Goal: Communication & Community: Answer question/provide support

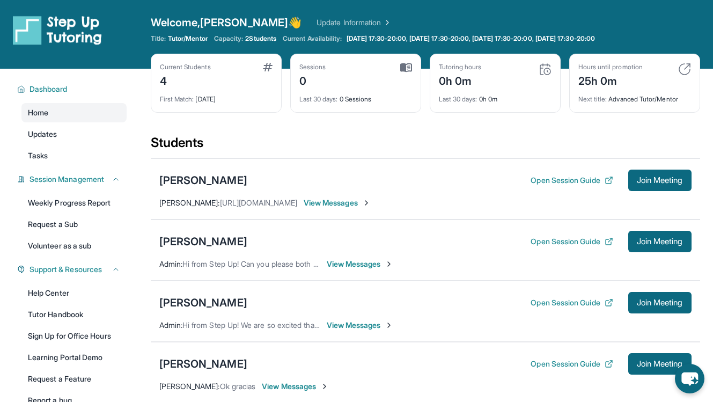
click at [356, 203] on span "View Messages" at bounding box center [337, 203] width 67 height 11
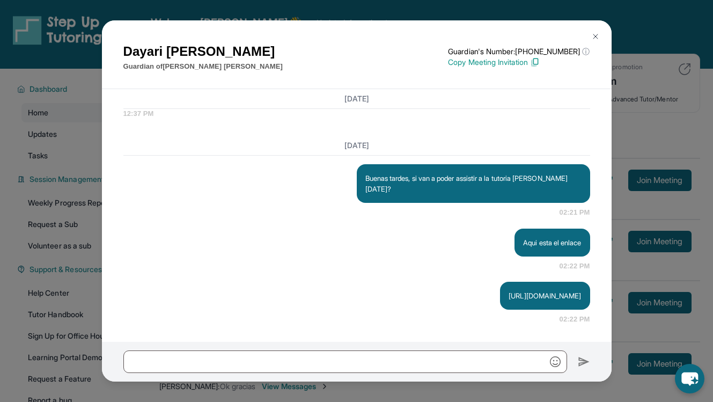
scroll to position [148, 0]
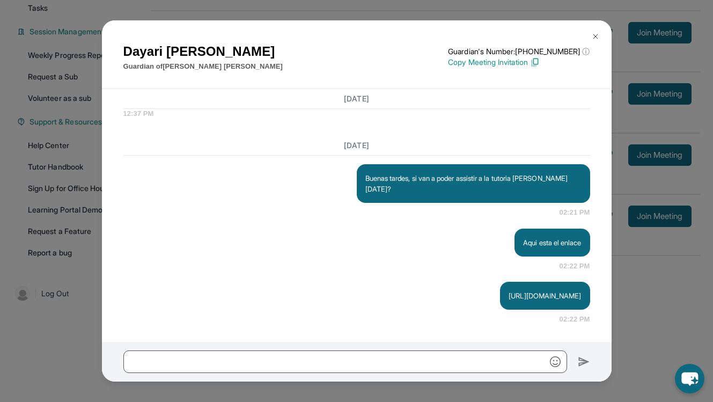
click at [595, 33] on img at bounding box center [596, 36] width 9 height 9
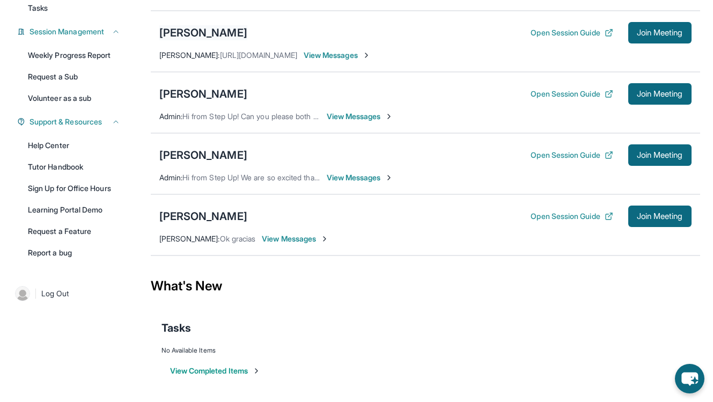
click at [247, 29] on div "[PERSON_NAME] [PERSON_NAME]" at bounding box center [203, 32] width 88 height 15
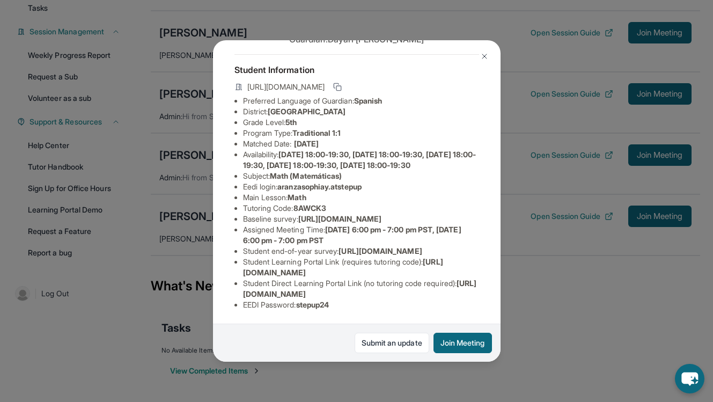
scroll to position [83, 8]
click at [488, 65] on button at bounding box center [484, 56] width 21 height 21
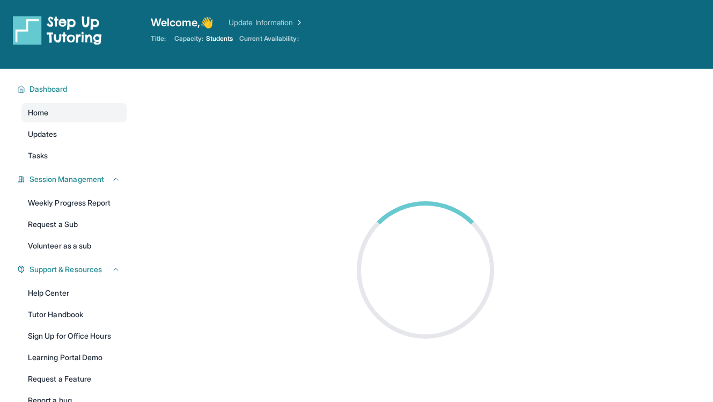
scroll to position [69, 0]
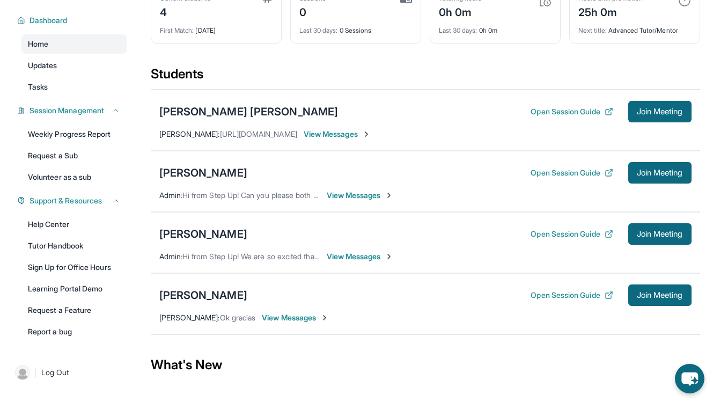
click at [364, 138] on span "View Messages" at bounding box center [337, 134] width 67 height 11
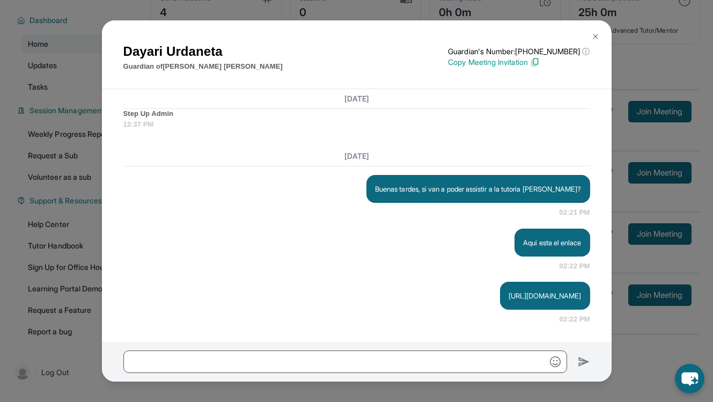
scroll to position [1414, 0]
click at [596, 34] on img at bounding box center [596, 36] width 9 height 9
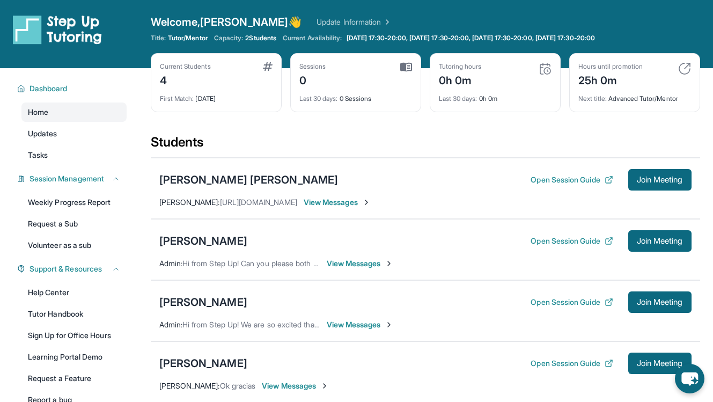
scroll to position [0, 0]
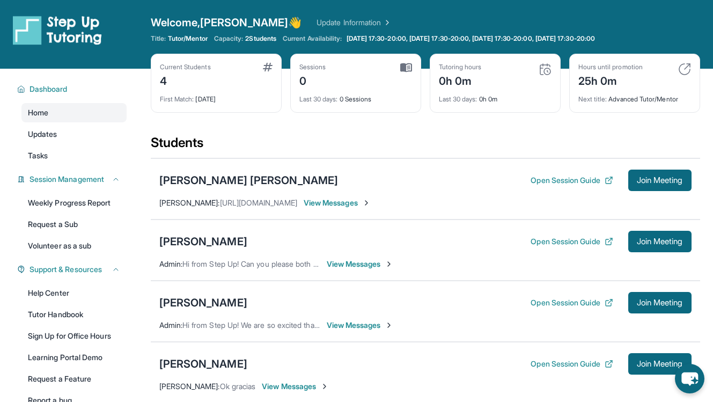
click at [351, 205] on span "View Messages" at bounding box center [337, 203] width 67 height 11
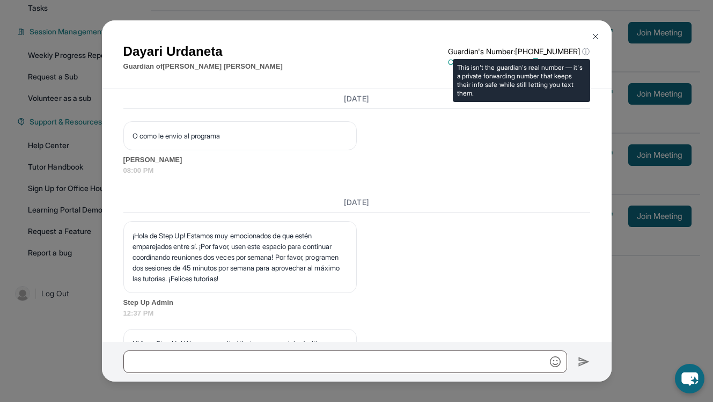
scroll to position [1076, 0]
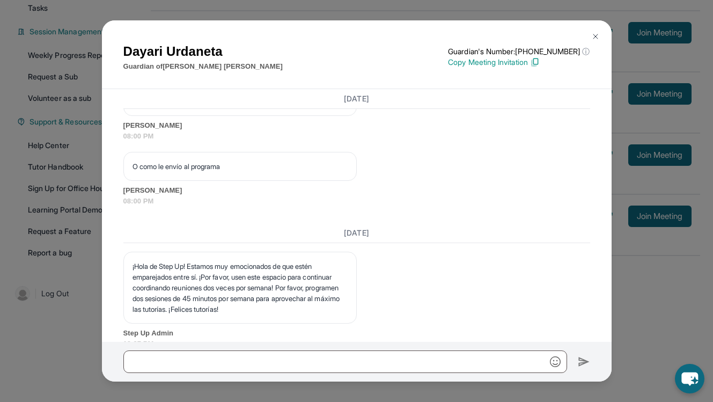
click at [596, 37] on img at bounding box center [596, 36] width 9 height 9
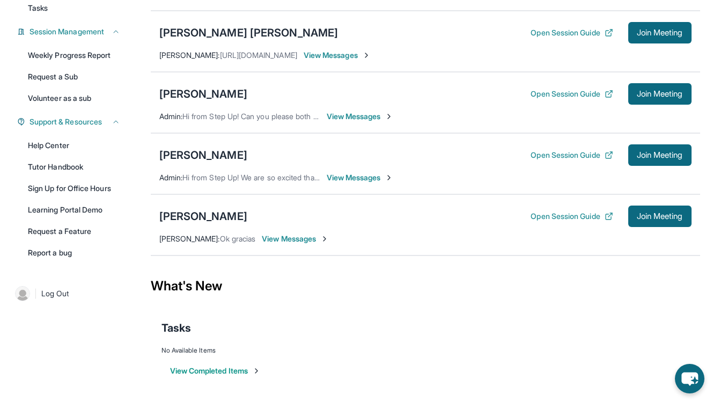
click at [371, 55] on span "View Messages" at bounding box center [337, 55] width 67 height 11
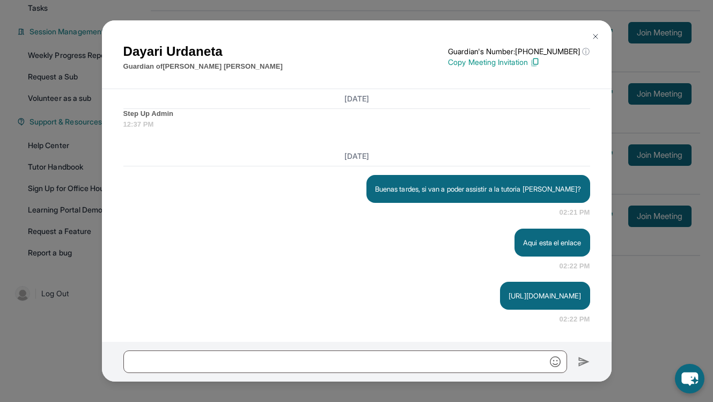
scroll to position [1414, 0]
click at [208, 53] on h1 "Dayari Urdaneta" at bounding box center [202, 51] width 159 height 19
click at [224, 49] on h1 "Dayari Urdaneta" at bounding box center [202, 51] width 159 height 19
click at [598, 40] on img at bounding box center [596, 36] width 9 height 9
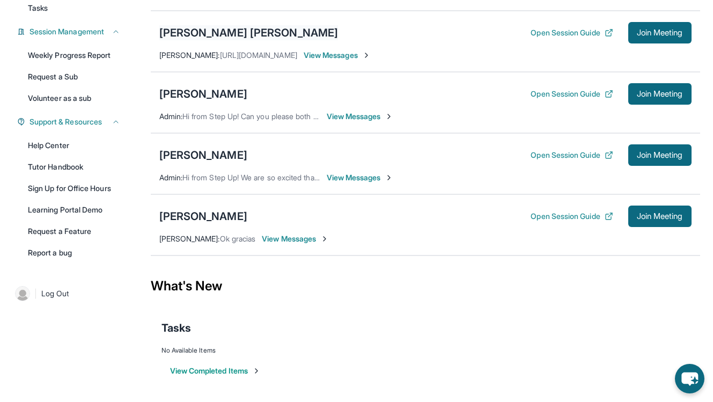
click at [266, 30] on div "[PERSON_NAME] [PERSON_NAME]" at bounding box center [248, 32] width 179 height 15
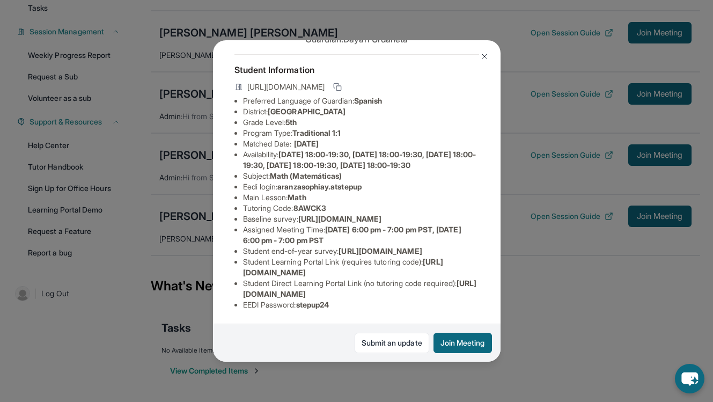
scroll to position [130, 0]
click at [465, 344] on button "Join Meeting" at bounding box center [463, 343] width 59 height 20
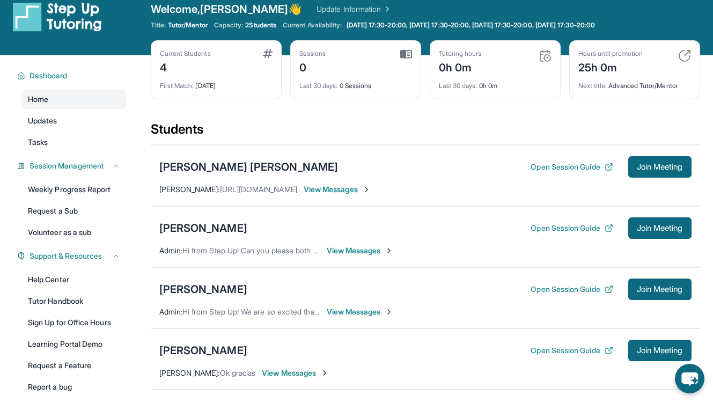
scroll to position [0, 0]
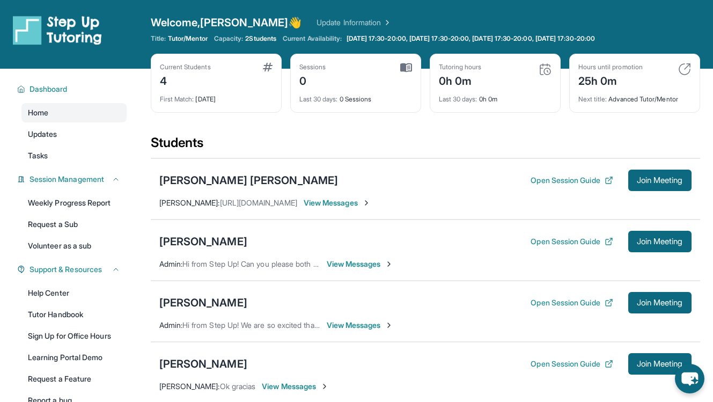
click at [371, 203] on span "View Messages" at bounding box center [337, 203] width 67 height 11
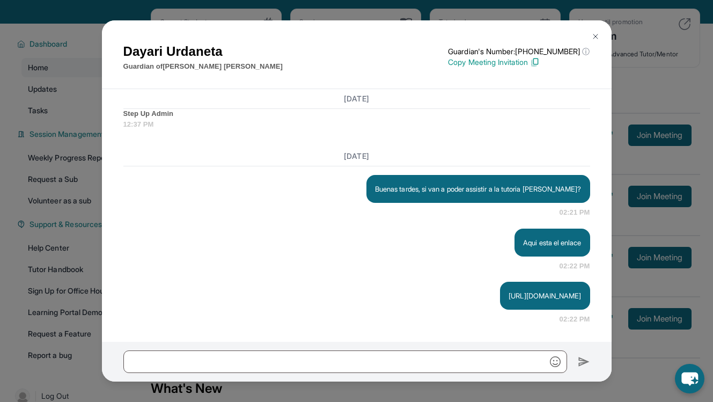
scroll to position [82, 0]
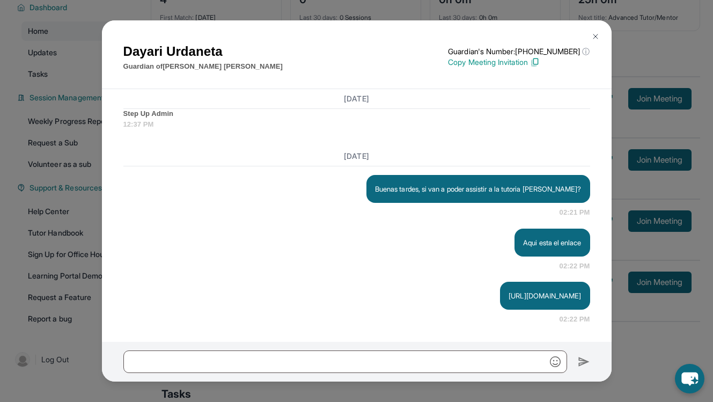
click at [595, 35] on img at bounding box center [596, 36] width 9 height 9
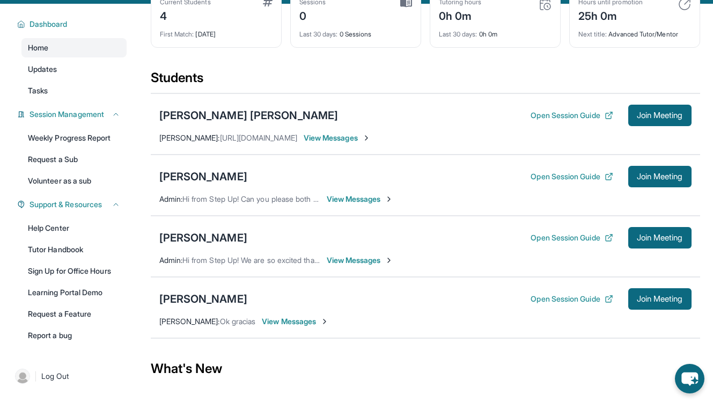
scroll to position [66, 0]
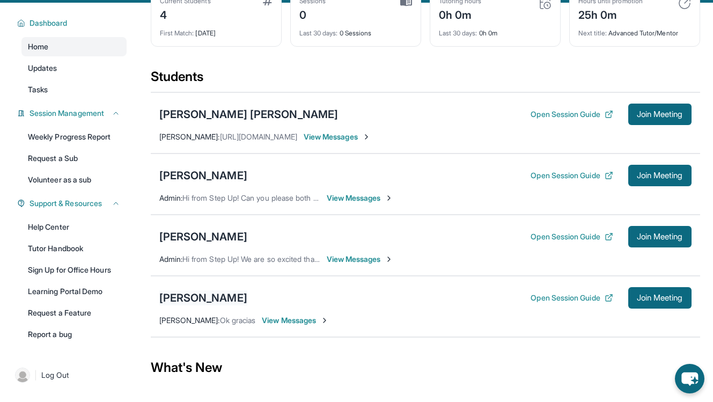
click at [234, 295] on div "[PERSON_NAME]" at bounding box center [203, 297] width 88 height 15
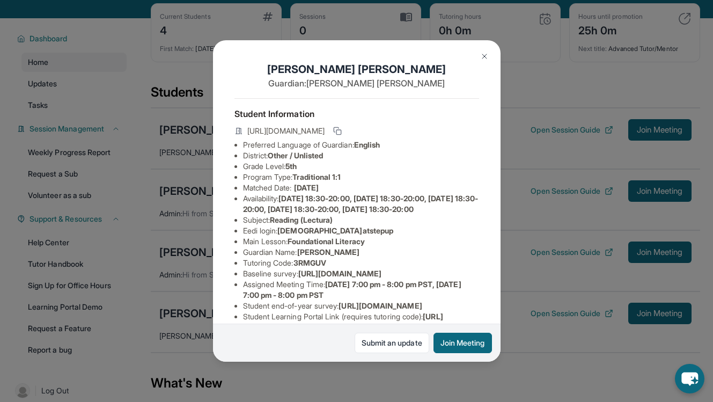
scroll to position [31, 0]
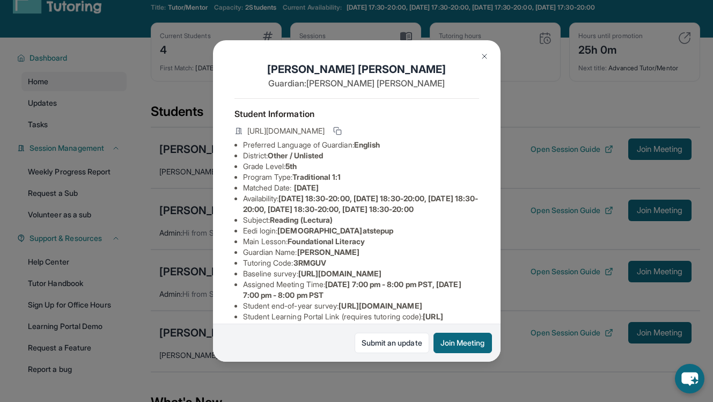
click at [389, 70] on h1 "David Eli Canedo" at bounding box center [357, 69] width 245 height 15
click at [284, 122] on div "Student Information https://student-portal.stepuptutoring.org/student/3RMGUV Pr…" at bounding box center [357, 235] width 245 height 275
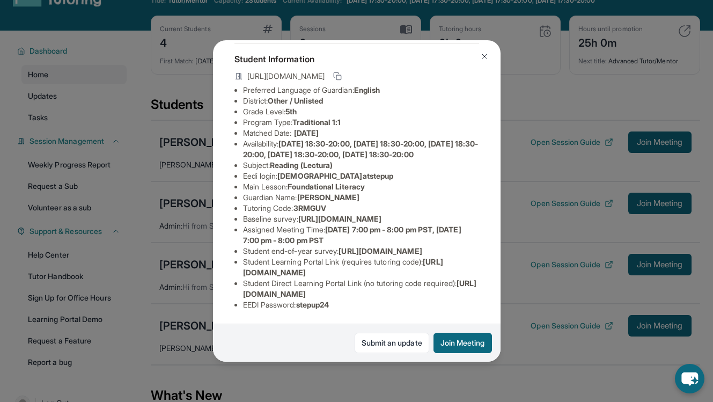
scroll to position [122, 0]
drag, startPoint x: 240, startPoint y: 176, endPoint x: 403, endPoint y: 183, distance: 162.8
click at [404, 184] on ul "Preferred Language of Guardian: English District: Other / Unlisted Grade Level:…" at bounding box center [357, 197] width 245 height 225
copy span "https://airtable.com/apprlfn8WjpjBUn2G/shrK0QR6AaNyG5psY?prefill_Type%20of%20Fo…"
click at [490, 60] on button at bounding box center [484, 56] width 21 height 21
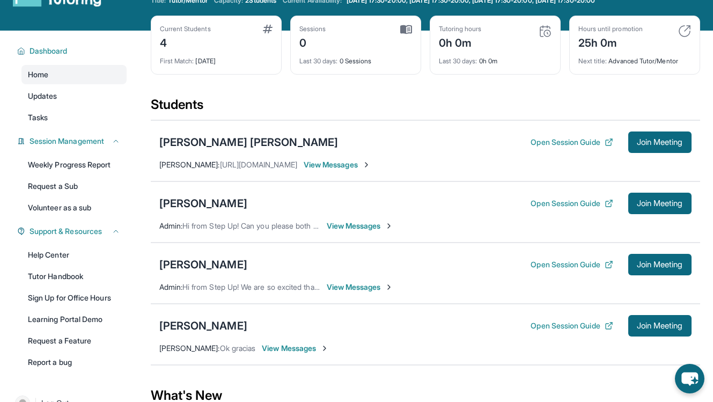
scroll to position [0, 0]
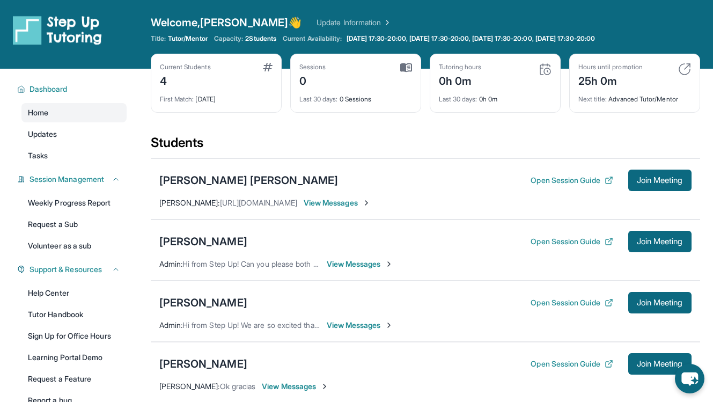
click at [358, 264] on span "View Messages" at bounding box center [360, 264] width 67 height 11
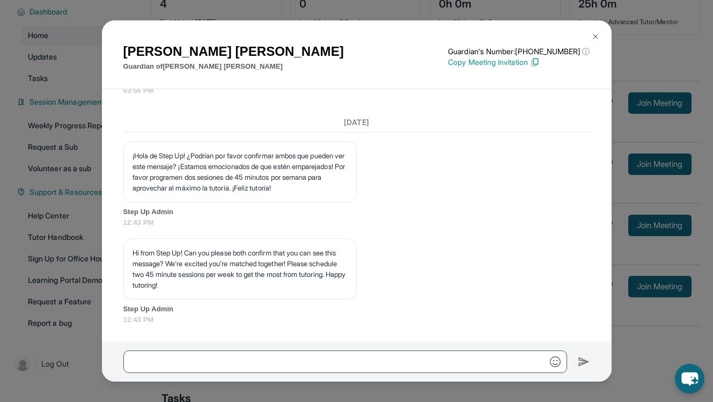
scroll to position [148, 0]
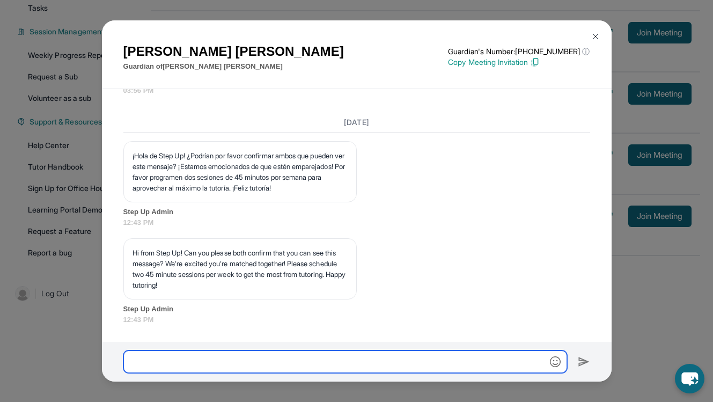
click at [294, 365] on input "text" at bounding box center [345, 362] width 444 height 23
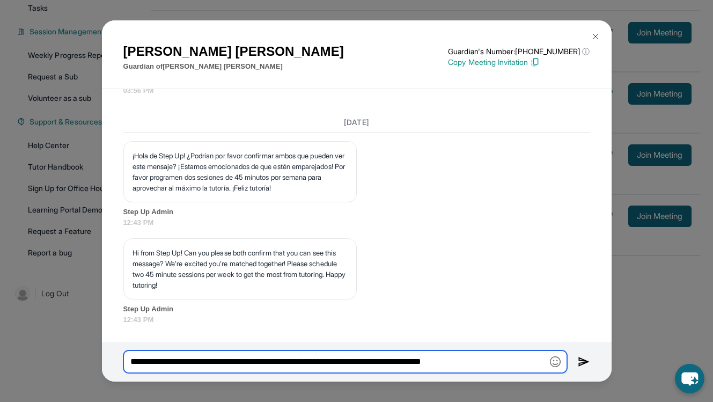
type input "**********"
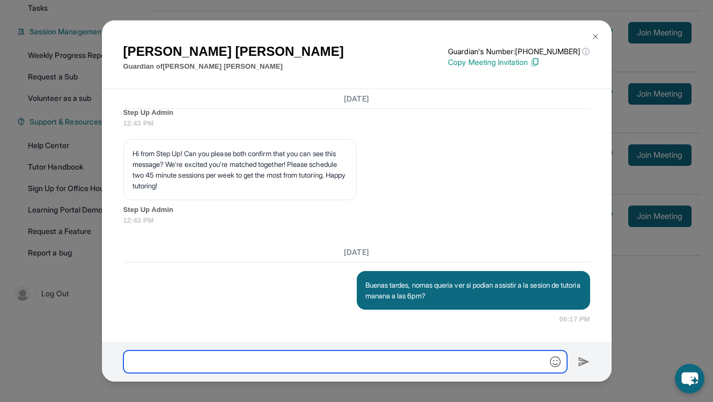
scroll to position [909, 0]
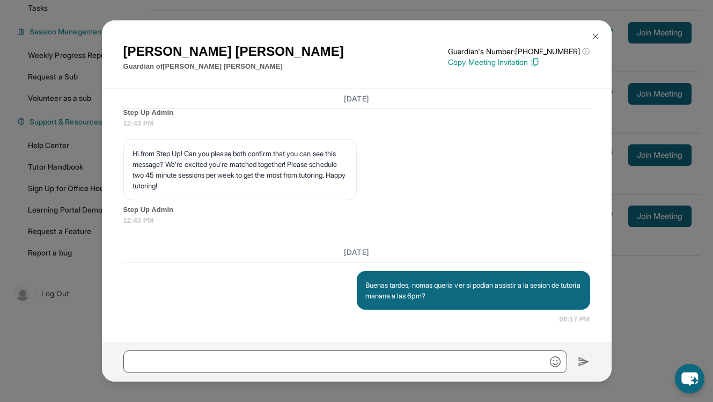
click at [593, 35] on img at bounding box center [596, 36] width 9 height 9
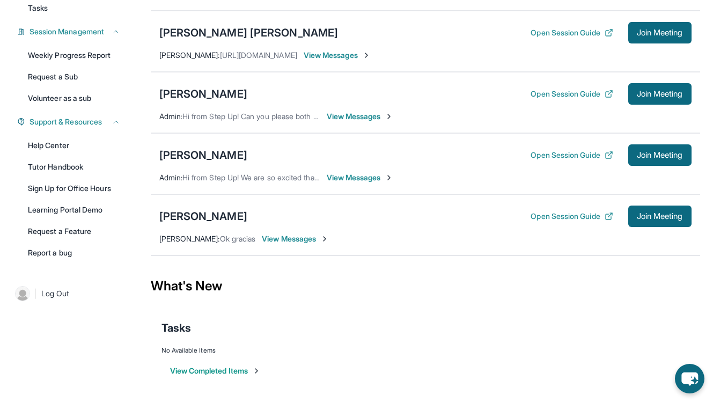
click at [382, 180] on span "View Messages" at bounding box center [360, 177] width 67 height 11
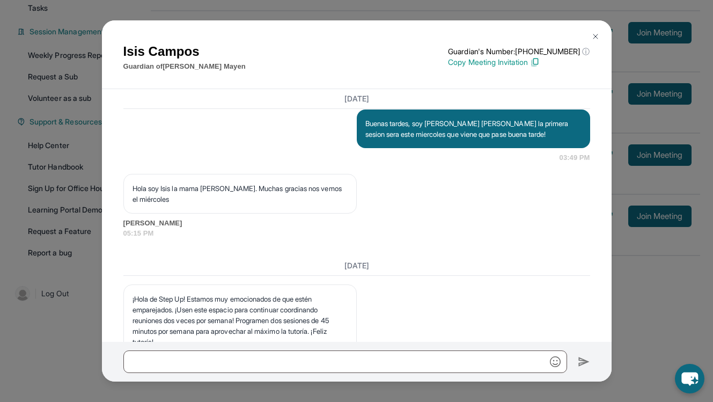
scroll to position [1025, 0]
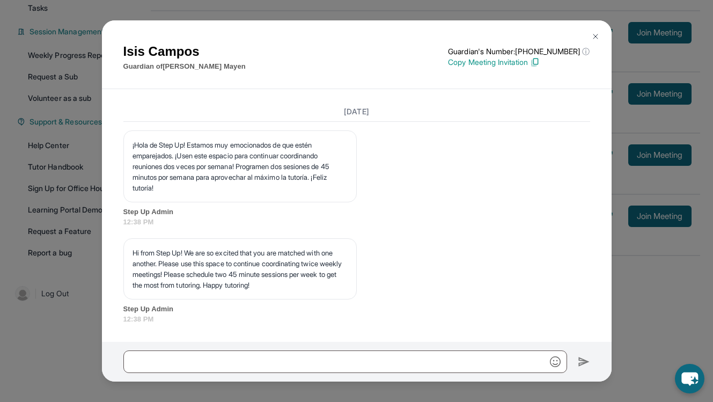
click at [599, 36] on img at bounding box center [596, 36] width 9 height 9
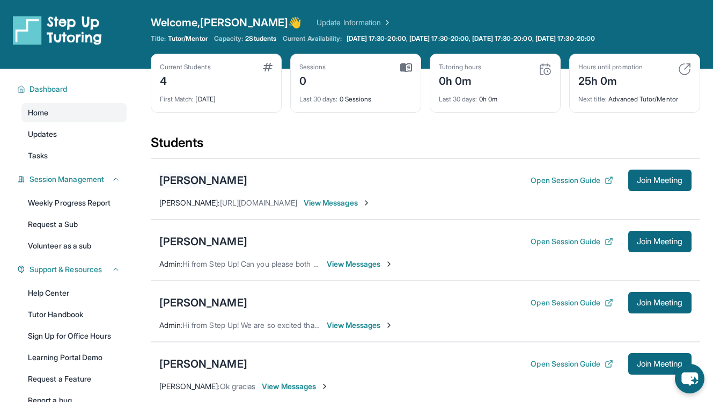
click at [247, 176] on div "[PERSON_NAME]" at bounding box center [203, 180] width 88 height 15
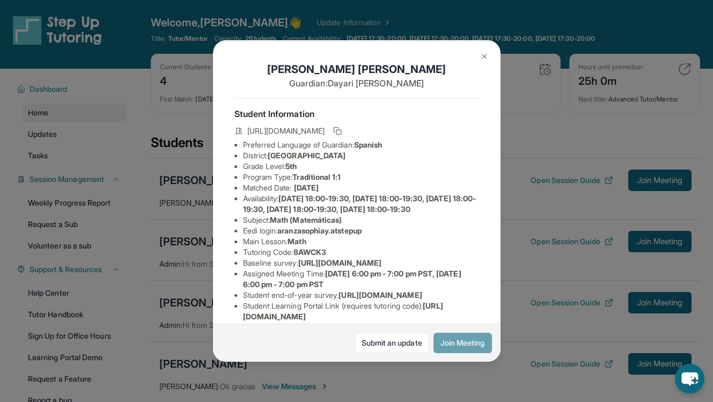
click at [458, 348] on button "Join Meeting" at bounding box center [463, 343] width 59 height 20
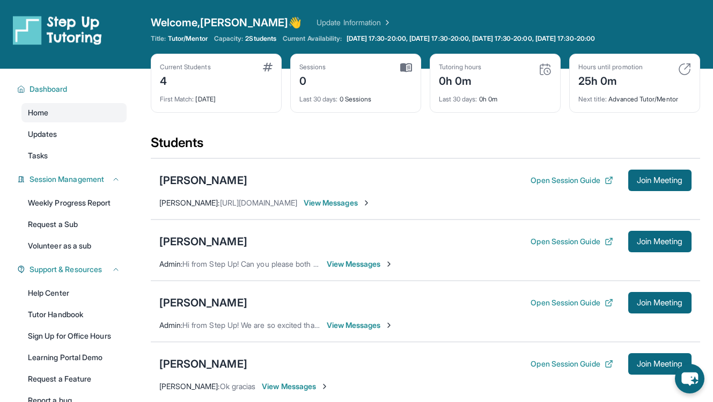
click at [371, 205] on span "View Messages" at bounding box center [337, 203] width 67 height 11
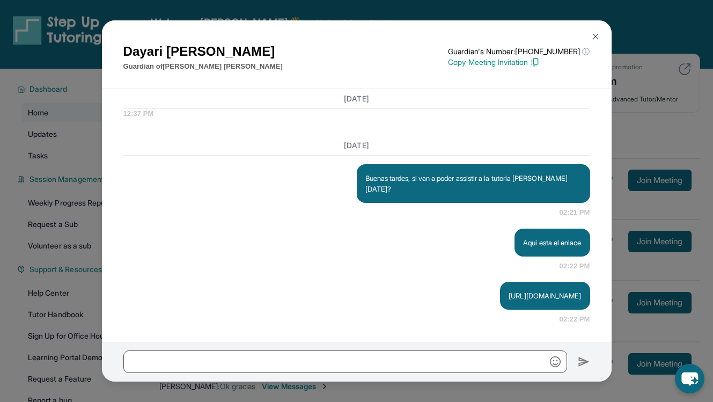
scroll to position [148, 0]
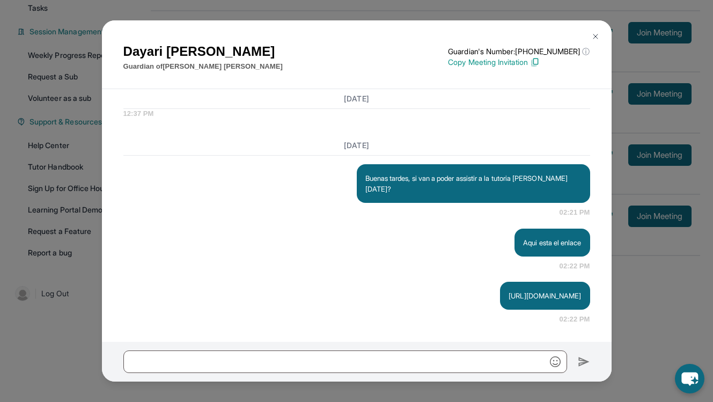
click at [600, 35] on img at bounding box center [596, 36] width 9 height 9
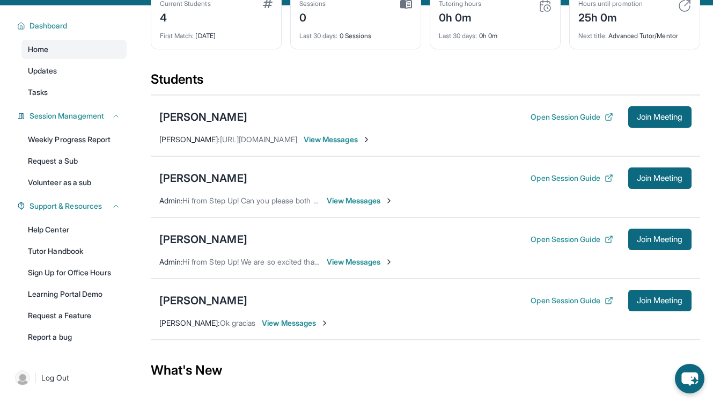
scroll to position [47, 0]
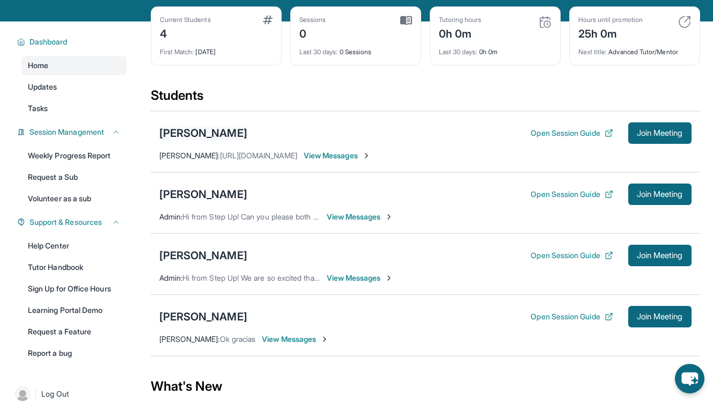
click at [247, 134] on div "[PERSON_NAME] [PERSON_NAME]" at bounding box center [203, 133] width 88 height 15
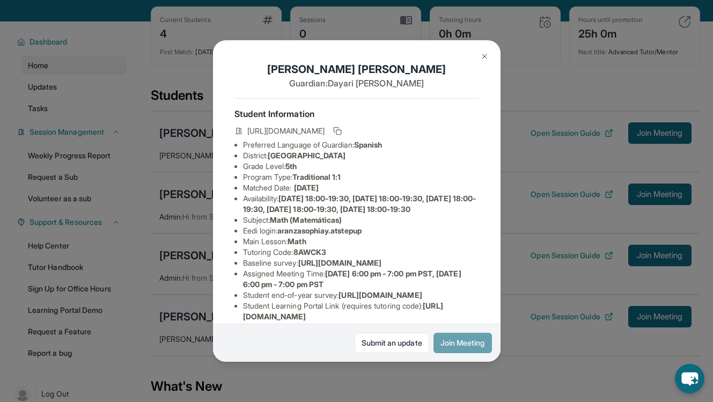
click at [451, 342] on button "Join Meeting" at bounding box center [463, 343] width 59 height 20
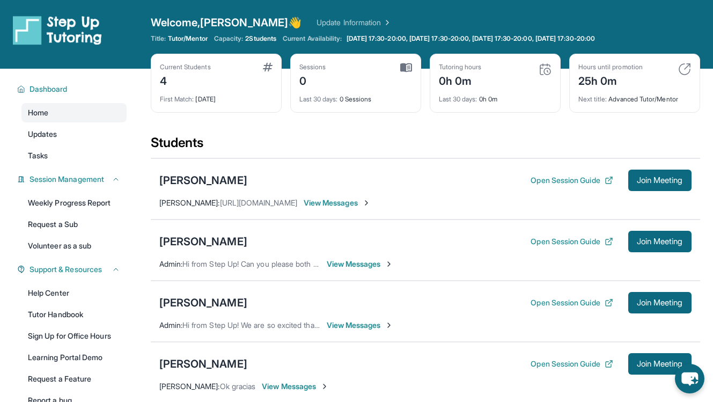
click at [368, 203] on span "View Messages" at bounding box center [337, 203] width 67 height 11
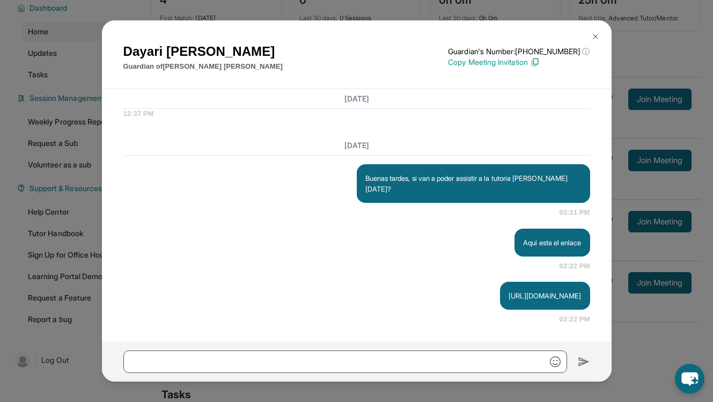
scroll to position [148, 0]
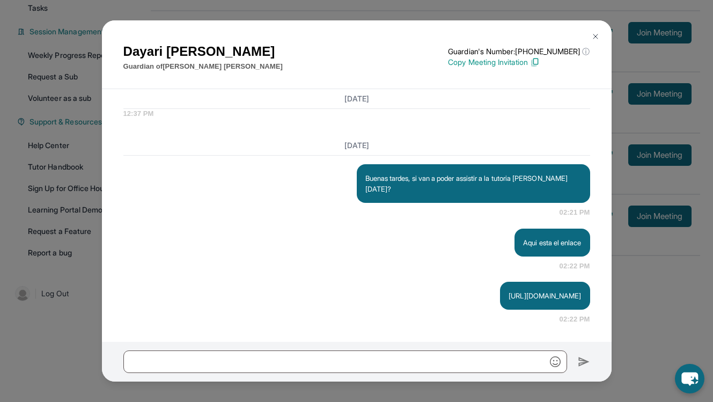
click at [593, 40] on img at bounding box center [596, 36] width 9 height 9
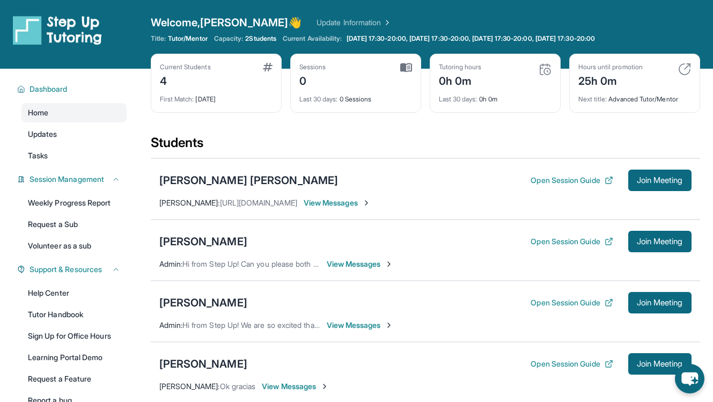
click at [355, 204] on span "View Messages" at bounding box center [337, 203] width 67 height 11
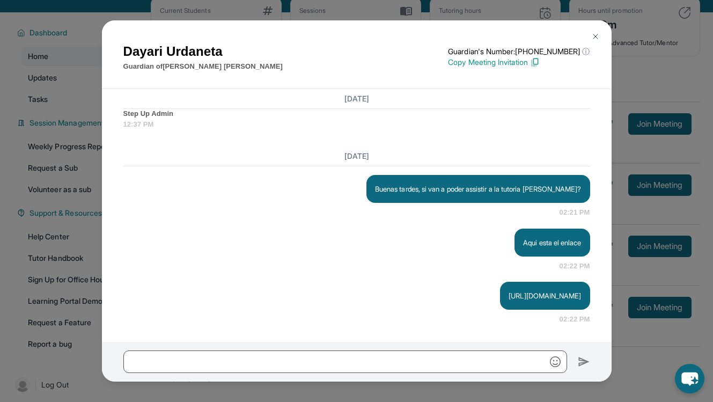
scroll to position [148, 0]
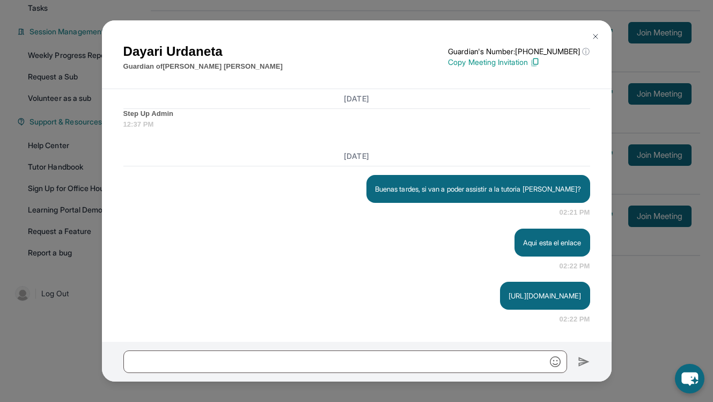
click at [598, 35] on img at bounding box center [596, 36] width 9 height 9
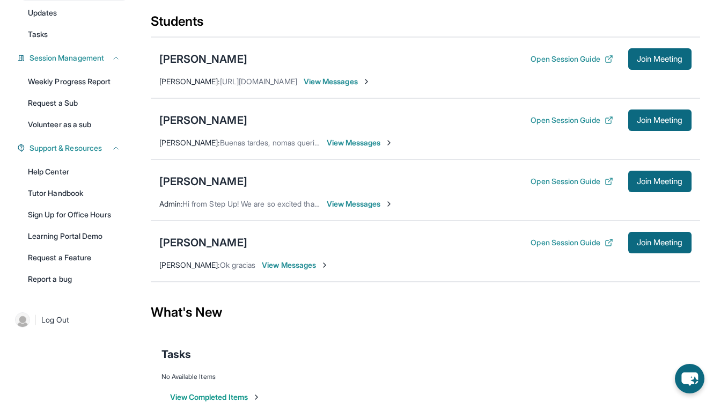
scroll to position [122, 0]
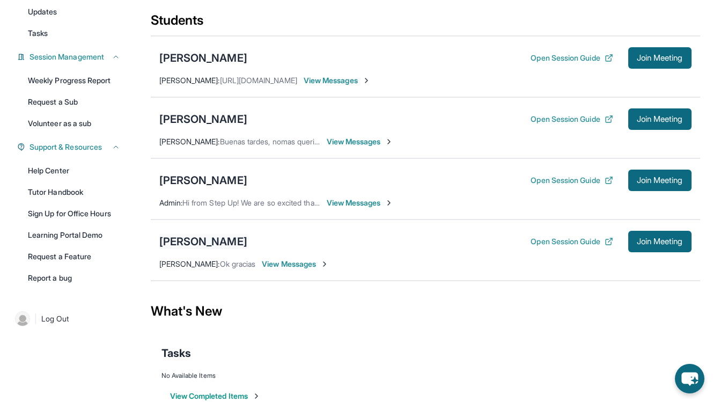
click at [213, 237] on div "[PERSON_NAME]" at bounding box center [203, 241] width 88 height 15
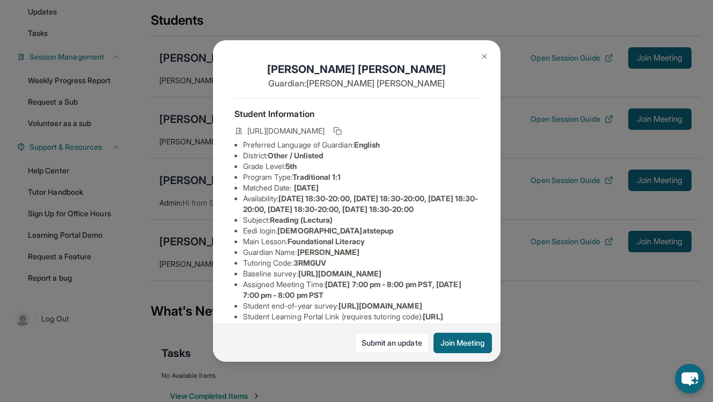
scroll to position [141, 0]
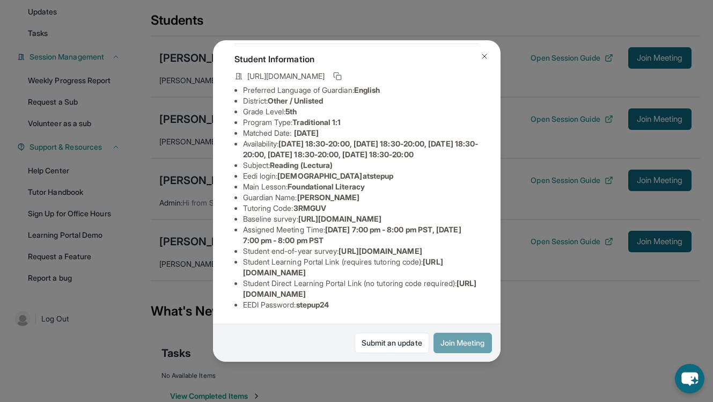
click at [466, 342] on button "Join Meeting" at bounding box center [463, 343] width 59 height 20
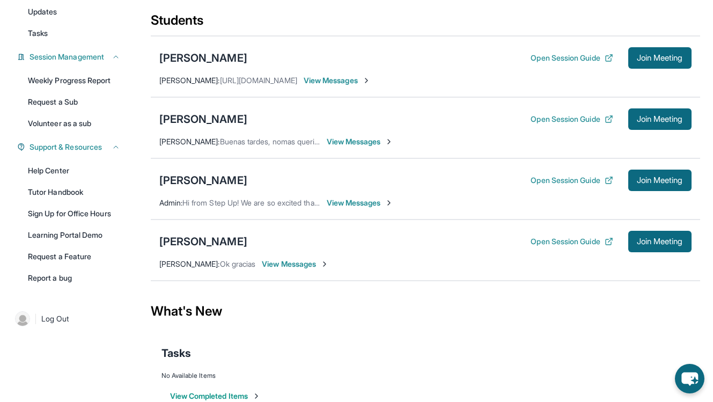
click at [291, 265] on span "View Messages" at bounding box center [295, 264] width 67 height 11
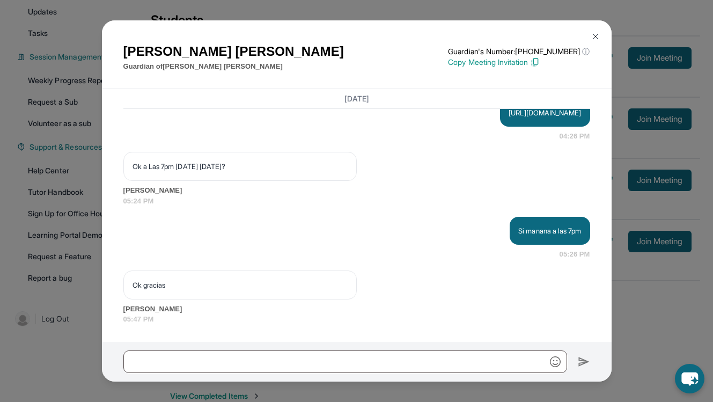
scroll to position [148, 0]
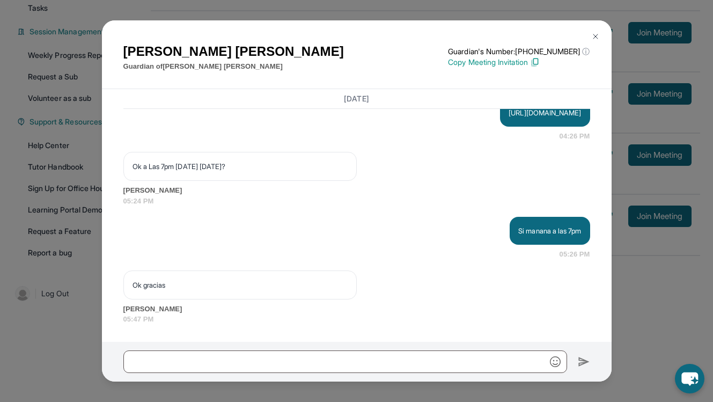
click at [595, 40] on img at bounding box center [596, 36] width 9 height 9
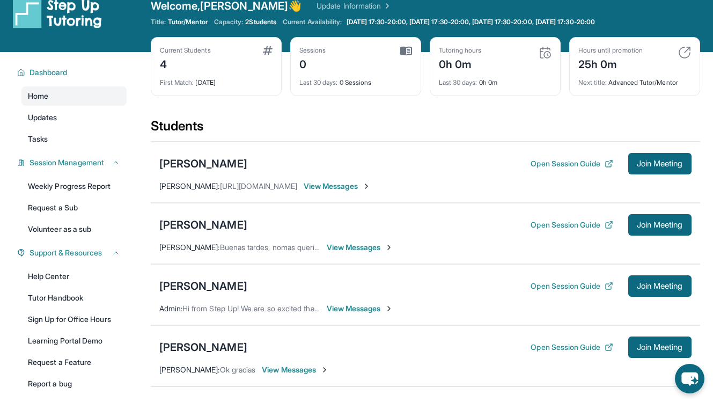
scroll to position [0, 0]
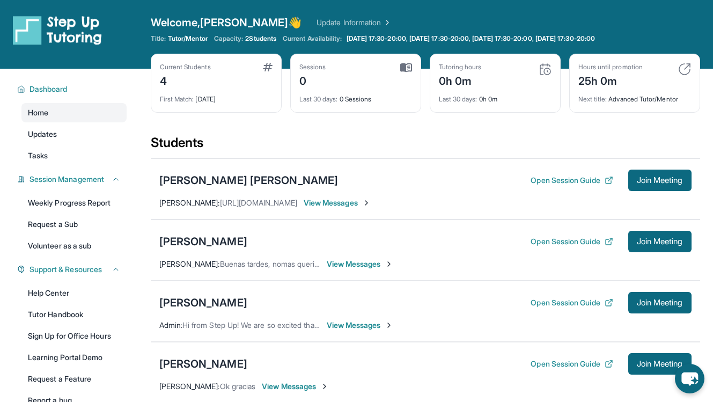
scroll to position [148, 0]
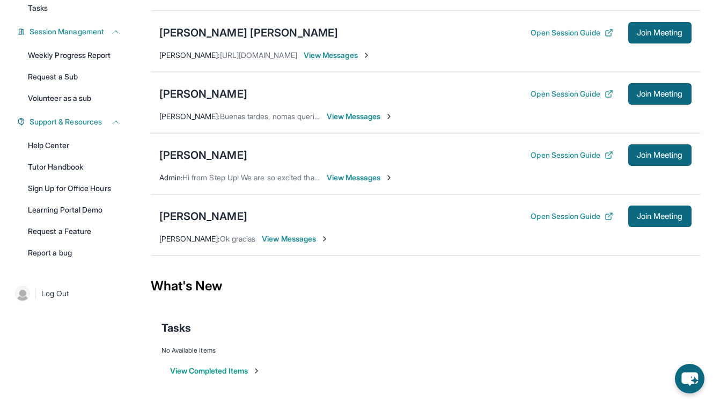
click at [285, 242] on span "View Messages" at bounding box center [295, 239] width 67 height 11
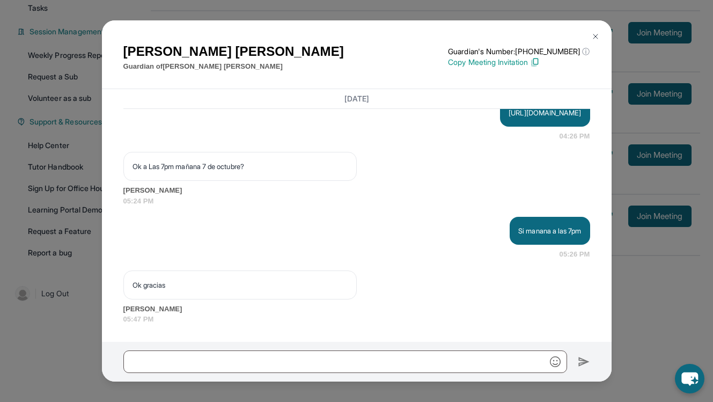
scroll to position [1433, 0]
click at [596, 40] on img at bounding box center [596, 36] width 9 height 9
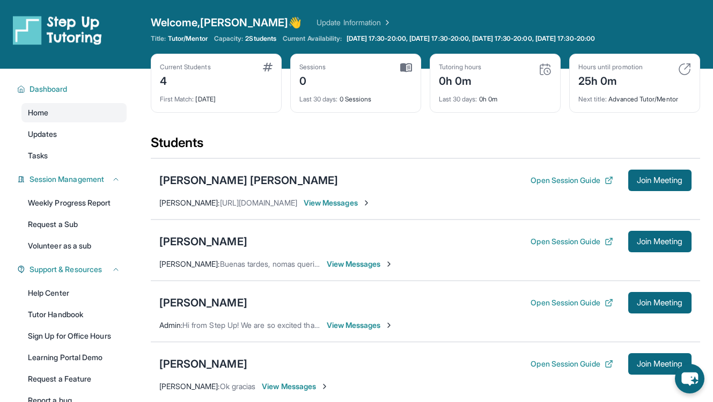
click at [326, 94] on div "Last 30 days : 0 Sessions" at bounding box center [356, 96] width 113 height 15
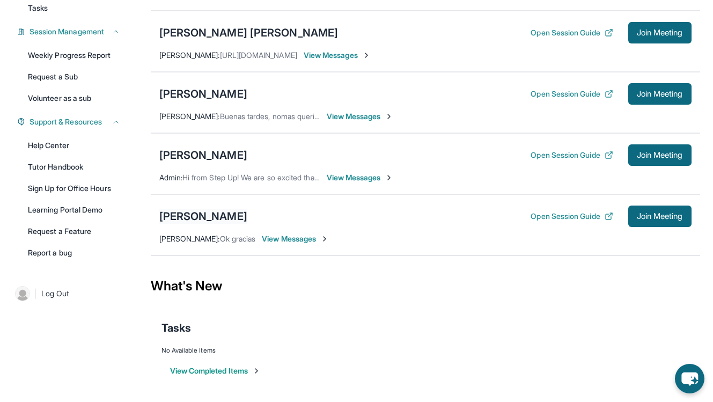
click at [229, 217] on div "[PERSON_NAME]" at bounding box center [203, 216] width 88 height 15
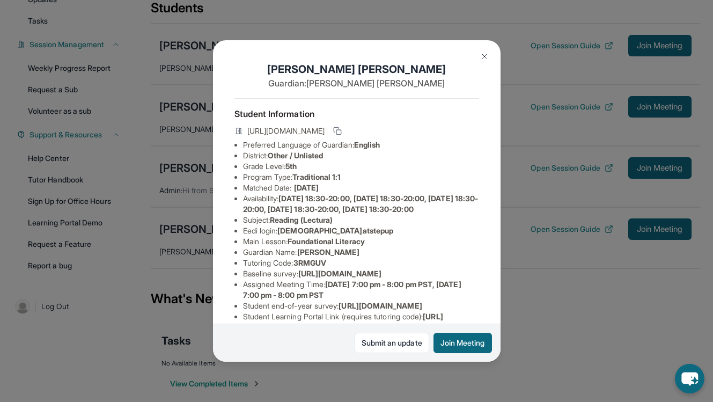
scroll to position [134, 0]
click at [344, 135] on button at bounding box center [337, 131] width 13 height 13
click at [484, 56] on img at bounding box center [484, 56] width 9 height 9
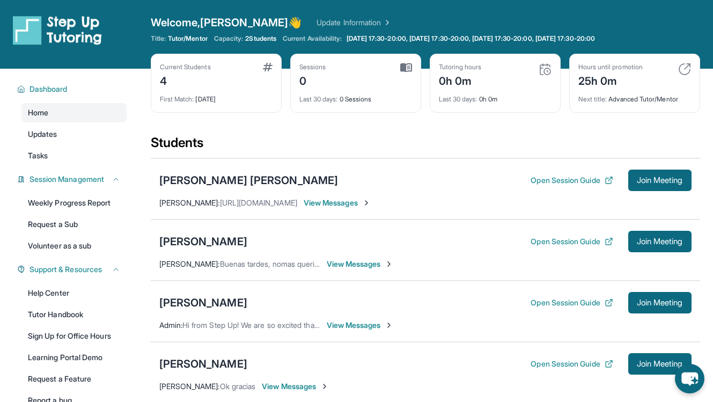
scroll to position [50, 0]
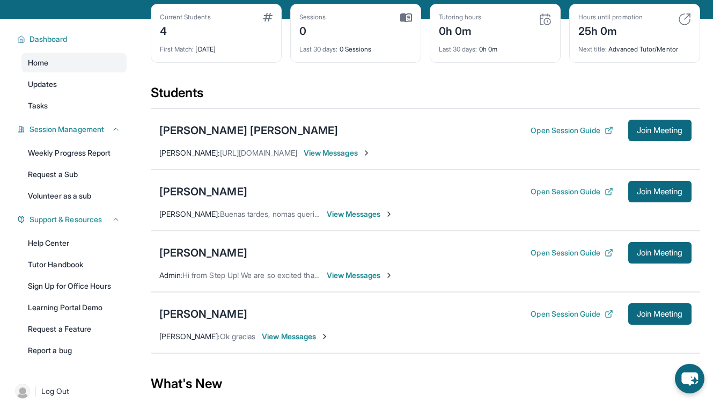
click at [288, 336] on span "View Messages" at bounding box center [295, 336] width 67 height 11
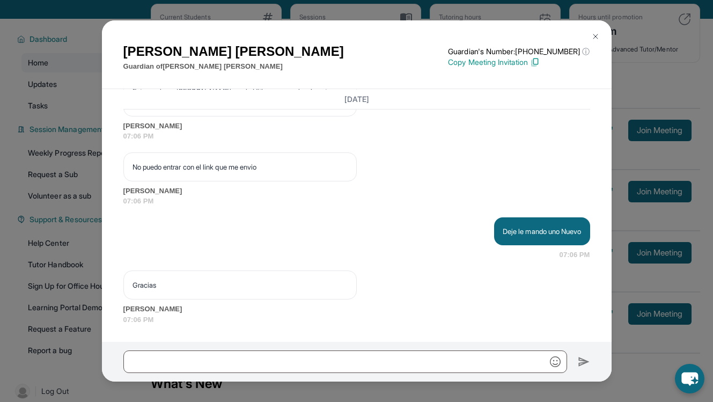
scroll to position [1846, 0]
click at [426, 61] on div "[PERSON_NAME] Guardian of [PERSON_NAME] Guardian's Number: [PHONE_NUMBER] ⓘ Thi…" at bounding box center [356, 57] width 467 height 30
click at [528, 62] on p "Copy Meeting Invitation" at bounding box center [519, 62] width 142 height 11
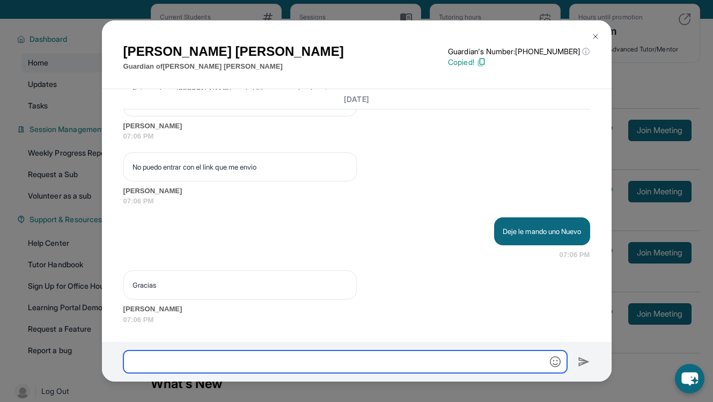
click at [226, 359] on input "text" at bounding box center [345, 362] width 444 height 23
paste input "**********"
type input "**********"
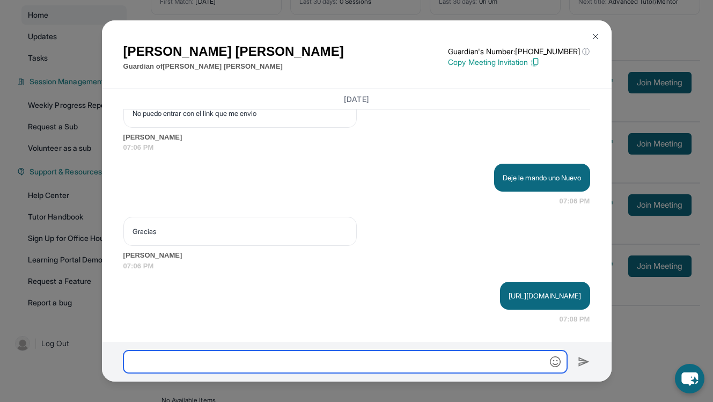
scroll to position [148, 0]
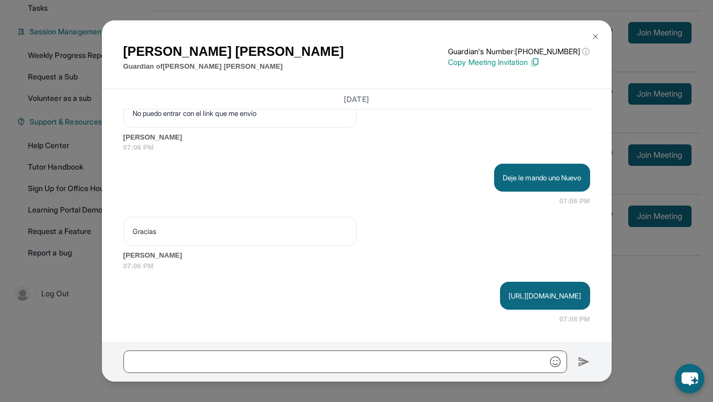
click at [509, 299] on p "[URL][DOMAIN_NAME]" at bounding box center [545, 295] width 72 height 11
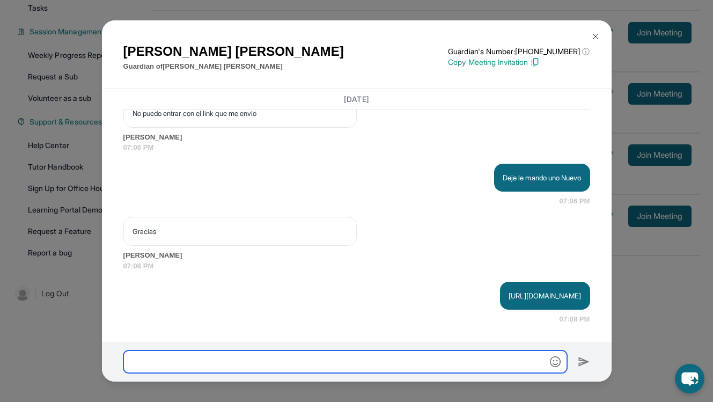
click at [215, 355] on input "text" at bounding box center [345, 362] width 444 height 23
type input "**********"
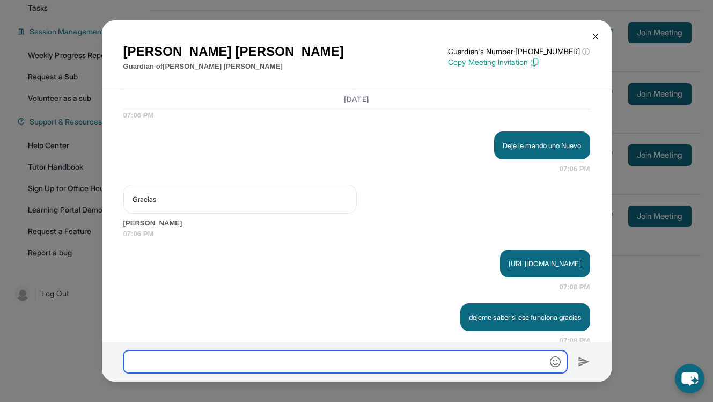
scroll to position [1952, 0]
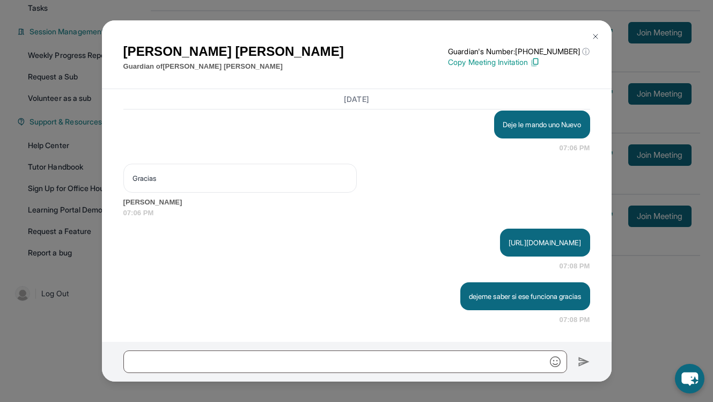
click at [597, 36] on img at bounding box center [596, 36] width 9 height 9
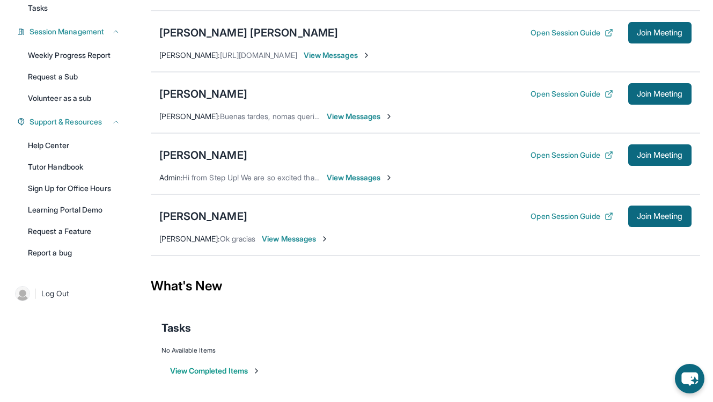
scroll to position [0, 0]
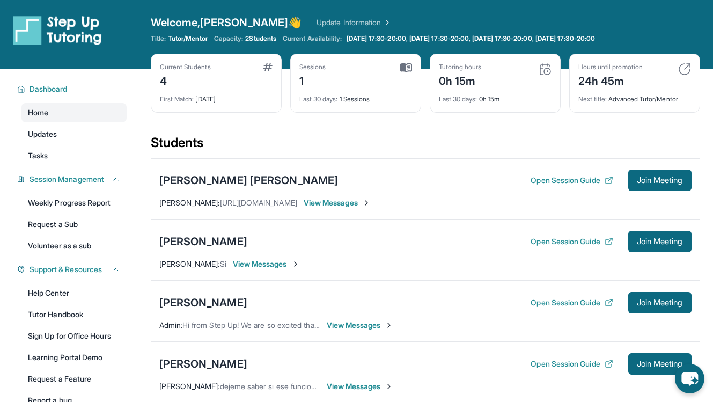
click at [403, 67] on img at bounding box center [406, 68] width 12 height 10
click at [410, 66] on img at bounding box center [406, 68] width 12 height 10
click at [372, 100] on div "Last 30 days : 1 Sessions" at bounding box center [356, 96] width 113 height 15
click at [365, 100] on div "Last 30 days : 1 Sessions" at bounding box center [356, 96] width 113 height 15
